Goal: Transaction & Acquisition: Purchase product/service

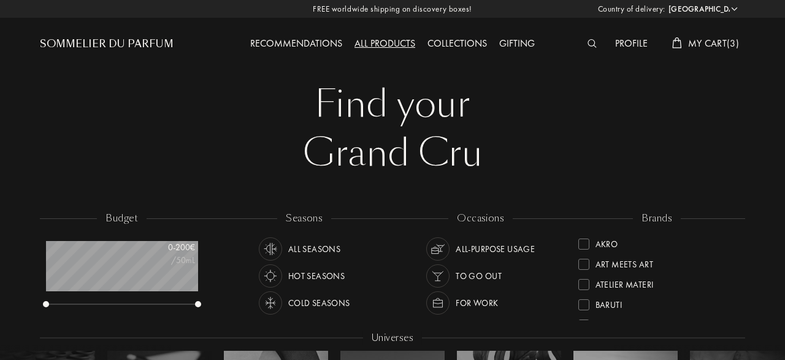
select select "DE"
click at [597, 36] on div "Profile My Cart ( 3 )" at bounding box center [657, 33] width 177 height 67
click at [591, 45] on img at bounding box center [592, 43] width 9 height 9
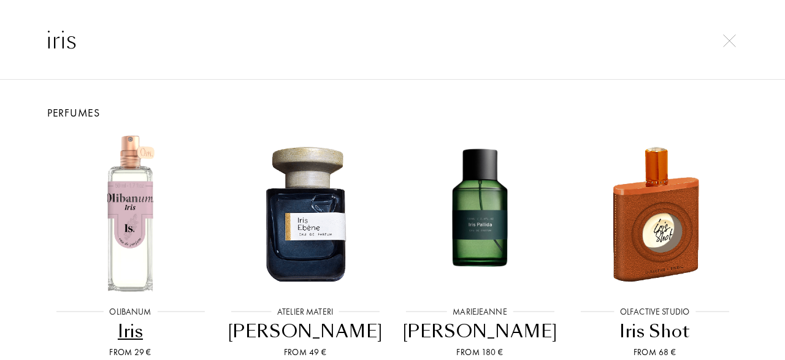
type input "iris"
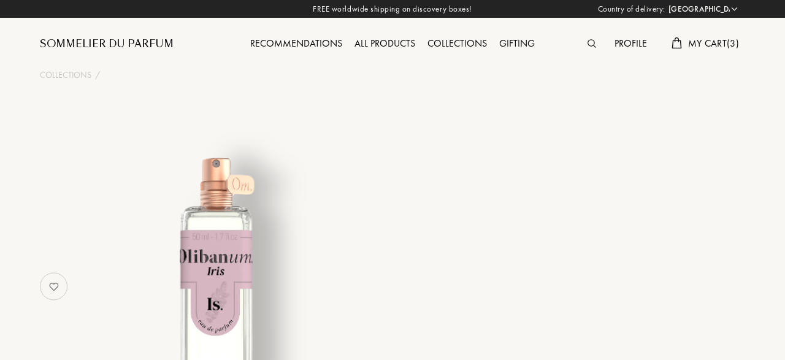
select select "DE"
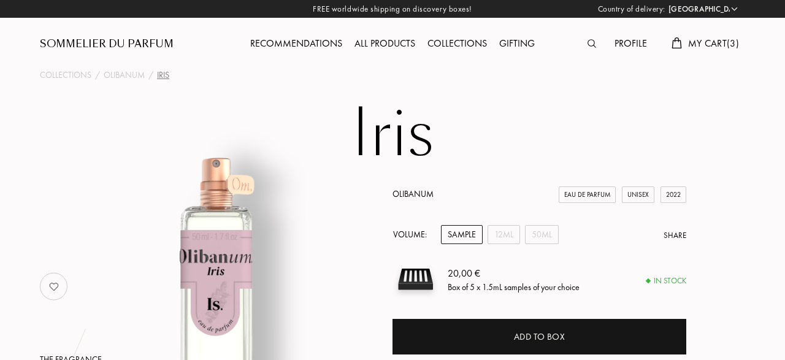
click at [589, 48] on img at bounding box center [592, 43] width 9 height 9
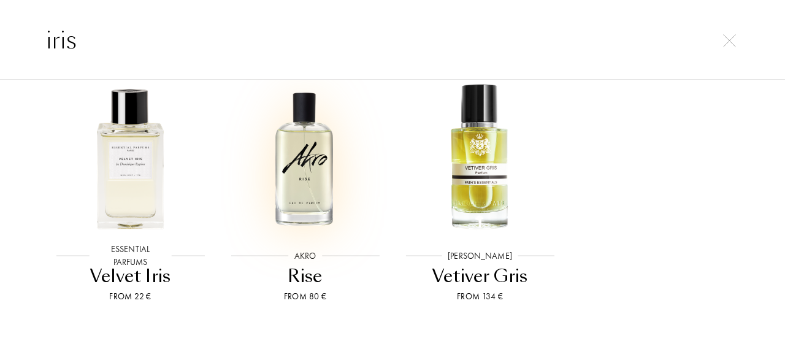
scroll to position [334, 0]
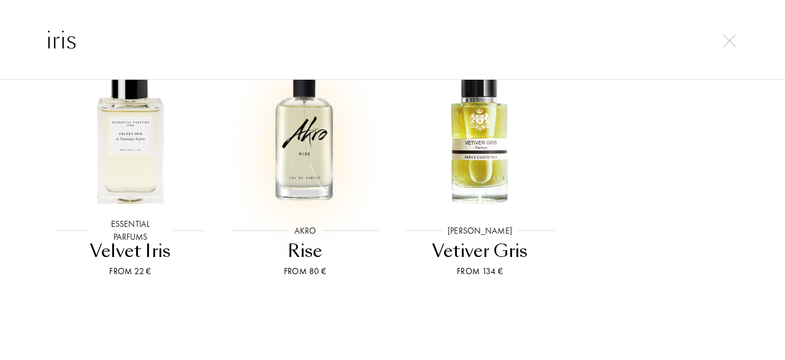
type input "iris"
click at [307, 148] on img at bounding box center [305, 133] width 158 height 158
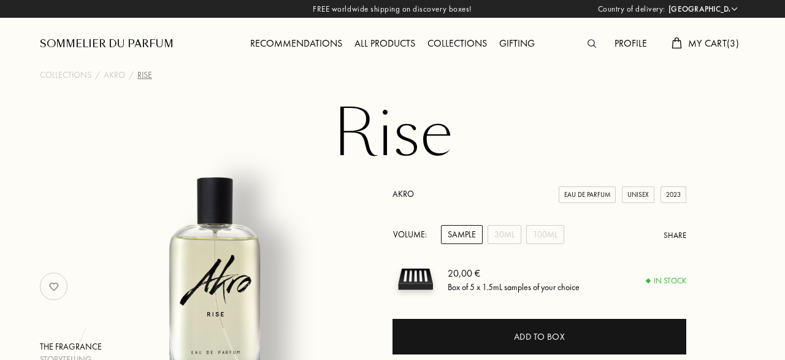
select select "DE"
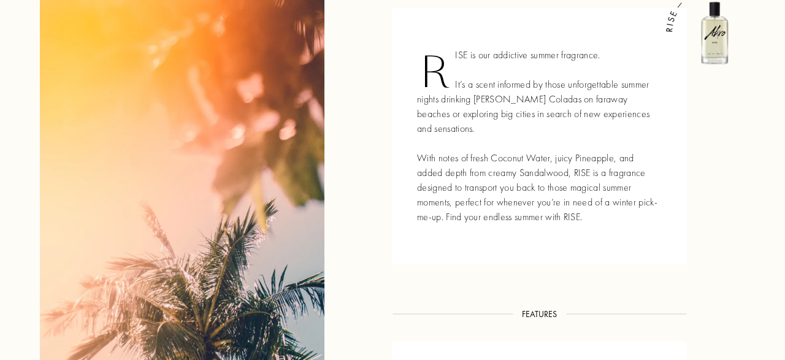
scroll to position [524, 0]
